Goal: Use online tool/utility: Utilize a website feature to perform a specific function

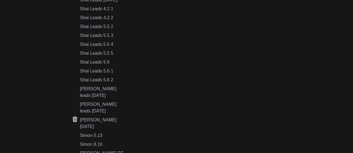
scroll to position [238, 0]
drag, startPoint x: 109, startPoint y: 98, endPoint x: 100, endPoint y: 97, distance: 8.7
click at [100, 141] on div "Simon 8.10" at bounding box center [103, 144] width 47 height 7
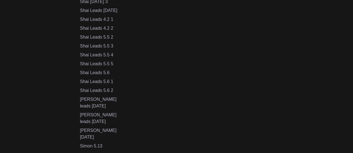
scroll to position [222, 0]
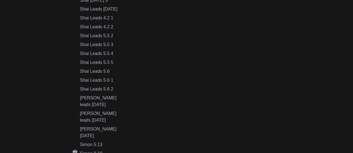
click at [97, 150] on div "Simon 8.10" at bounding box center [103, 153] width 47 height 7
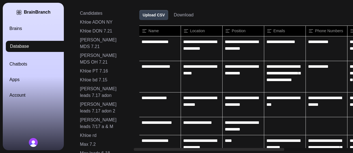
click at [188, 15] on button "Download" at bounding box center [184, 15] width 20 height 7
click at [136, 41] on icon at bounding box center [134, 42] width 5 height 6
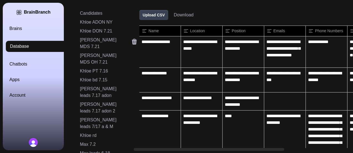
click at [136, 41] on icon at bounding box center [134, 42] width 5 height 6
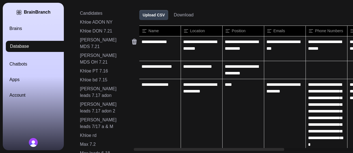
click at [136, 41] on icon at bounding box center [134, 42] width 5 height 6
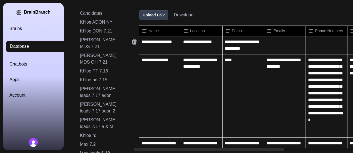
click at [136, 41] on icon at bounding box center [134, 42] width 5 height 6
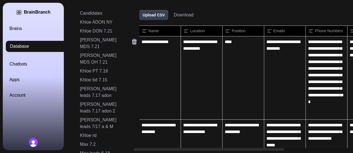
click at [136, 41] on icon at bounding box center [134, 42] width 5 height 6
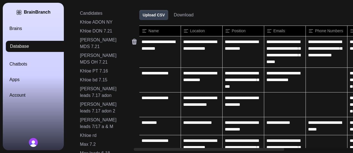
click at [136, 41] on icon at bounding box center [134, 42] width 5 height 6
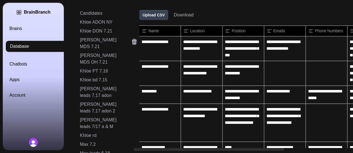
click at [136, 41] on icon at bounding box center [134, 42] width 5 height 6
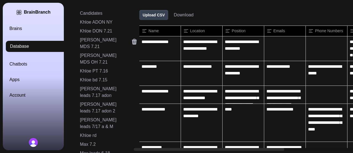
click at [136, 41] on icon at bounding box center [134, 42] width 5 height 6
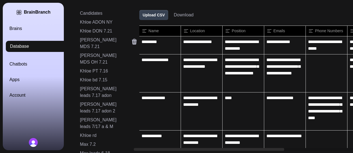
click at [136, 41] on icon at bounding box center [134, 42] width 5 height 6
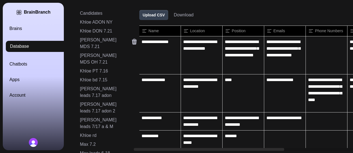
click at [136, 41] on icon at bounding box center [134, 42] width 5 height 6
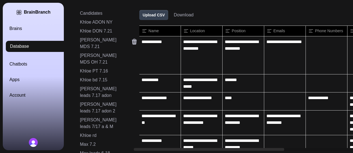
click at [136, 41] on icon at bounding box center [134, 42] width 5 height 6
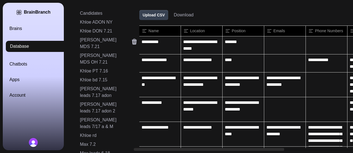
click at [136, 41] on icon at bounding box center [134, 42] width 5 height 6
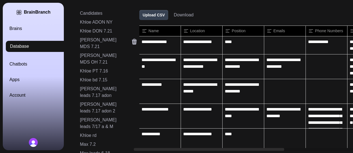
click at [136, 41] on icon at bounding box center [134, 42] width 5 height 6
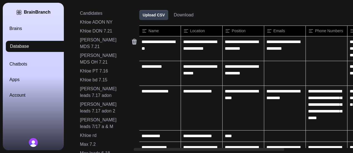
click at [136, 41] on icon at bounding box center [134, 42] width 5 height 6
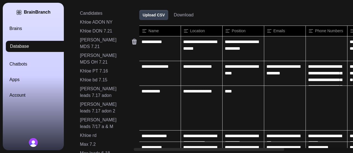
click at [136, 41] on icon at bounding box center [134, 42] width 5 height 6
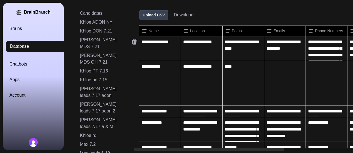
click at [136, 41] on icon at bounding box center [134, 42] width 5 height 6
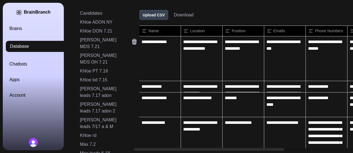
click at [136, 41] on icon at bounding box center [134, 42] width 5 height 6
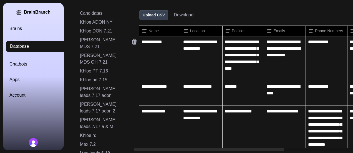
click at [136, 41] on icon at bounding box center [134, 42] width 5 height 6
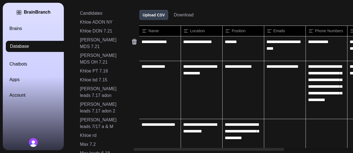
click at [136, 41] on icon at bounding box center [134, 42] width 5 height 6
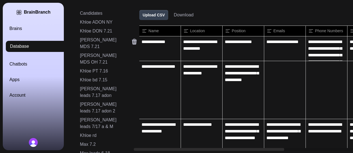
click at [136, 41] on icon at bounding box center [134, 42] width 5 height 6
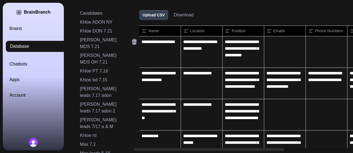
click at [136, 41] on icon at bounding box center [134, 42] width 5 height 6
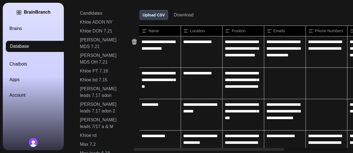
click at [136, 41] on icon at bounding box center [134, 42] width 5 height 6
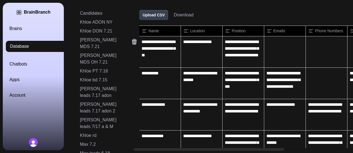
click at [136, 41] on icon at bounding box center [134, 42] width 5 height 6
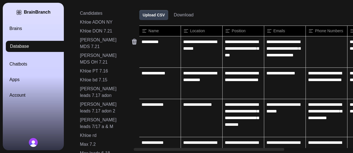
click at [136, 41] on icon at bounding box center [134, 42] width 5 height 6
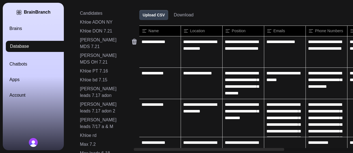
click at [136, 41] on icon at bounding box center [134, 42] width 5 height 6
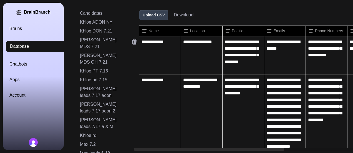
click at [136, 41] on icon at bounding box center [134, 42] width 5 height 6
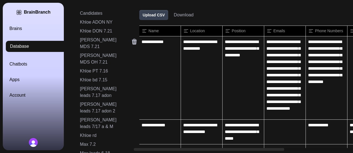
click at [136, 41] on icon at bounding box center [134, 42] width 5 height 6
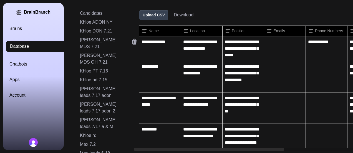
click at [136, 41] on icon at bounding box center [134, 42] width 5 height 6
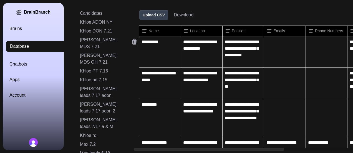
click at [136, 41] on icon at bounding box center [134, 42] width 5 height 6
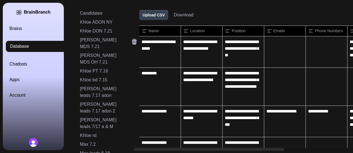
click at [136, 41] on icon at bounding box center [134, 42] width 5 height 6
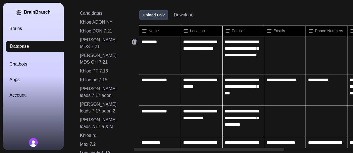
click at [136, 41] on icon at bounding box center [134, 42] width 5 height 6
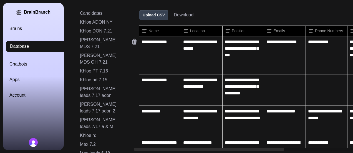
click at [136, 41] on icon at bounding box center [134, 42] width 5 height 6
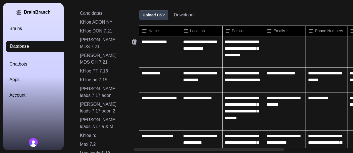
click at [136, 41] on icon at bounding box center [134, 42] width 5 height 6
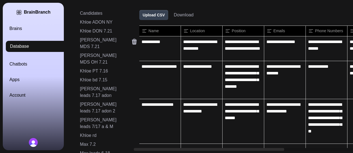
click at [136, 41] on icon at bounding box center [134, 42] width 5 height 6
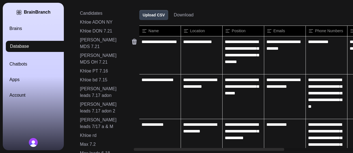
click at [136, 41] on icon at bounding box center [134, 42] width 5 height 6
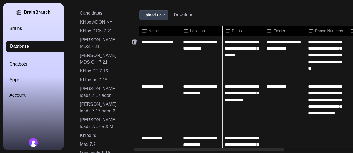
click at [136, 41] on icon at bounding box center [134, 42] width 5 height 6
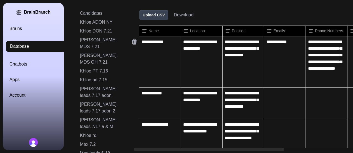
click at [136, 41] on icon at bounding box center [134, 42] width 5 height 6
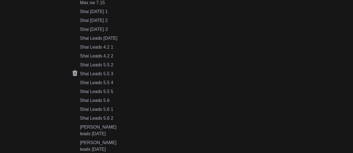
scroll to position [195, 0]
drag, startPoint x: 105, startPoint y: 138, endPoint x: 81, endPoint y: 137, distance: 24.2
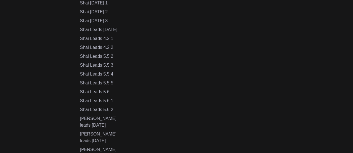
scroll to position [205, 0]
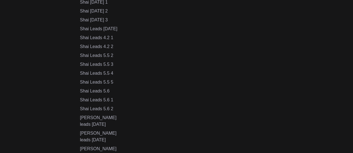
copy div "Simon 8.10"
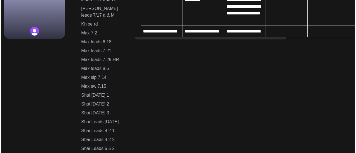
scroll to position [0, 0]
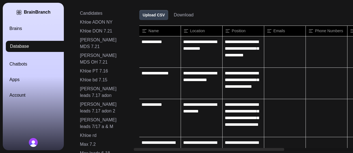
click at [32, 31] on link "Brains" at bounding box center [39, 28] width 61 height 7
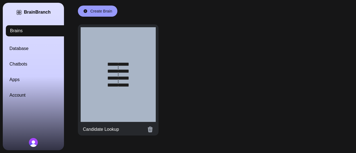
click at [103, 74] on div at bounding box center [118, 74] width 75 height 95
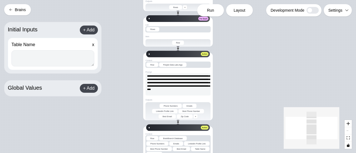
click at [56, 61] on textarea at bounding box center [52, 58] width 83 height 16
paste textarea "**********"
type textarea "**********"
click at [210, 8] on span "Run" at bounding box center [210, 11] width 7 height 6
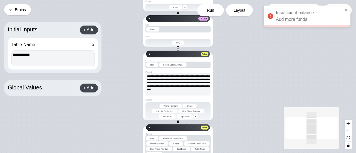
click at [286, 20] on link "Add more funds" at bounding box center [291, 19] width 31 height 7
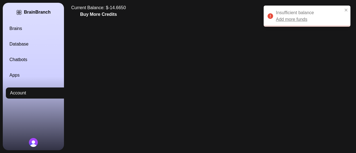
click at [96, 13] on button "Buy More Credits" at bounding box center [98, 14] width 37 height 7
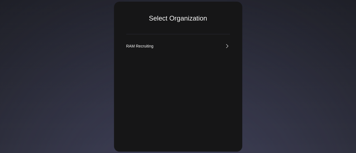
click at [194, 43] on div "Select Organization RAM Recruiting" at bounding box center [178, 77] width 128 height 150
click at [196, 45] on link "RAM Recruiting" at bounding box center [178, 46] width 104 height 6
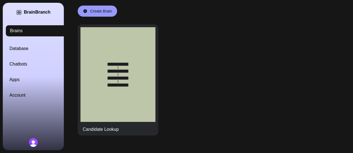
click at [34, 49] on link "Database" at bounding box center [39, 48] width 61 height 7
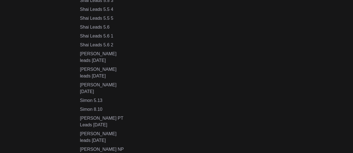
scroll to position [272, 0]
drag, startPoint x: 107, startPoint y: 65, endPoint x: 80, endPoint y: 67, distance: 26.7
click at [80, 67] on div "Candidates Khloe ADON NY Khloe DON 7.21 Khloe MDS 7.21 Khloe MDS OH 7.21 Khloe …" at bounding box center [103, 18] width 47 height 560
copy div "Simon 8.10"
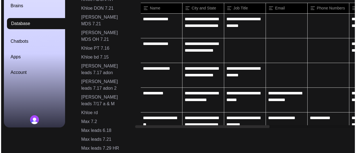
scroll to position [0, 0]
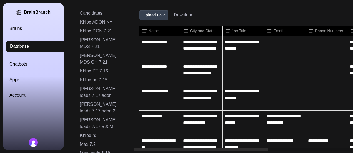
click at [24, 28] on link "Brains" at bounding box center [39, 28] width 61 height 7
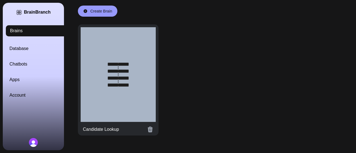
click at [96, 63] on div at bounding box center [118, 74] width 75 height 95
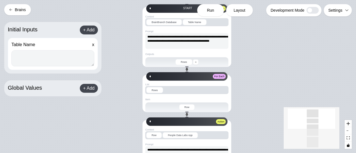
click at [49, 58] on textarea at bounding box center [52, 58] width 83 height 16
paste textarea "**********"
type textarea "**********"
click at [207, 7] on div "Run" at bounding box center [210, 10] width 27 height 12
click at [211, 11] on span "Run" at bounding box center [210, 11] width 7 height 6
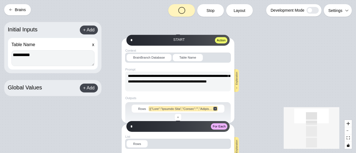
click at [179, 15] on div at bounding box center [181, 10] width 27 height 13
click at [187, 10] on div at bounding box center [181, 10] width 27 height 13
click at [284, 65] on div "**********" at bounding box center [178, 76] width 356 height 153
